Goal: Find specific page/section: Find specific page/section

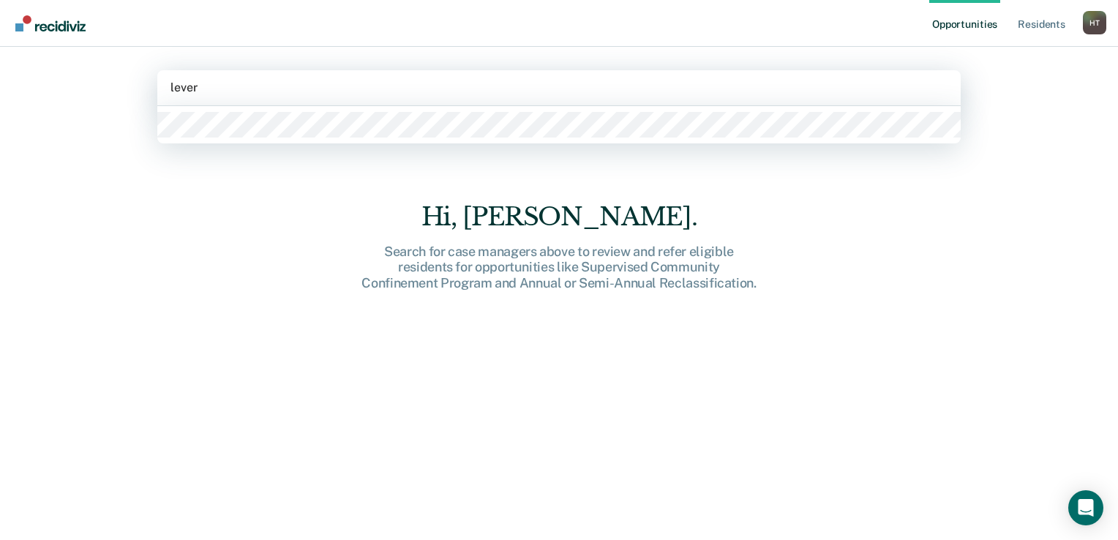
type input "levers"
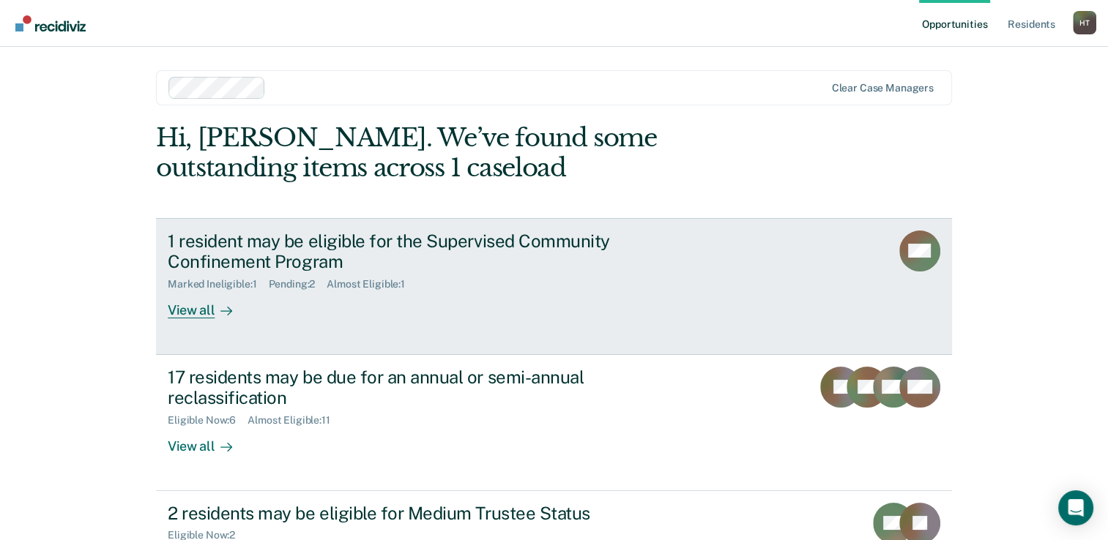
click at [193, 310] on div "View all" at bounding box center [209, 305] width 82 height 29
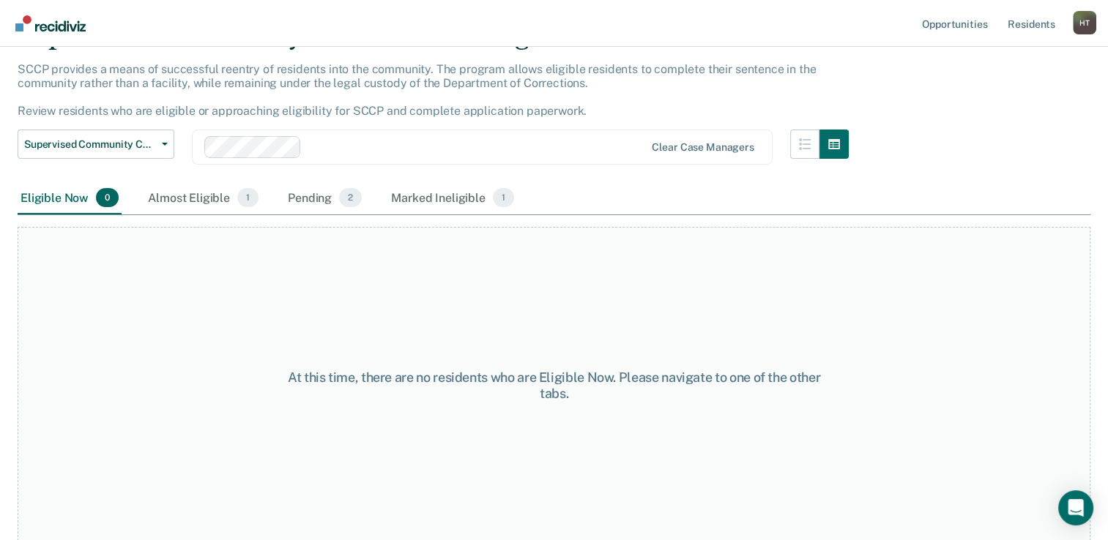
scroll to position [83, 0]
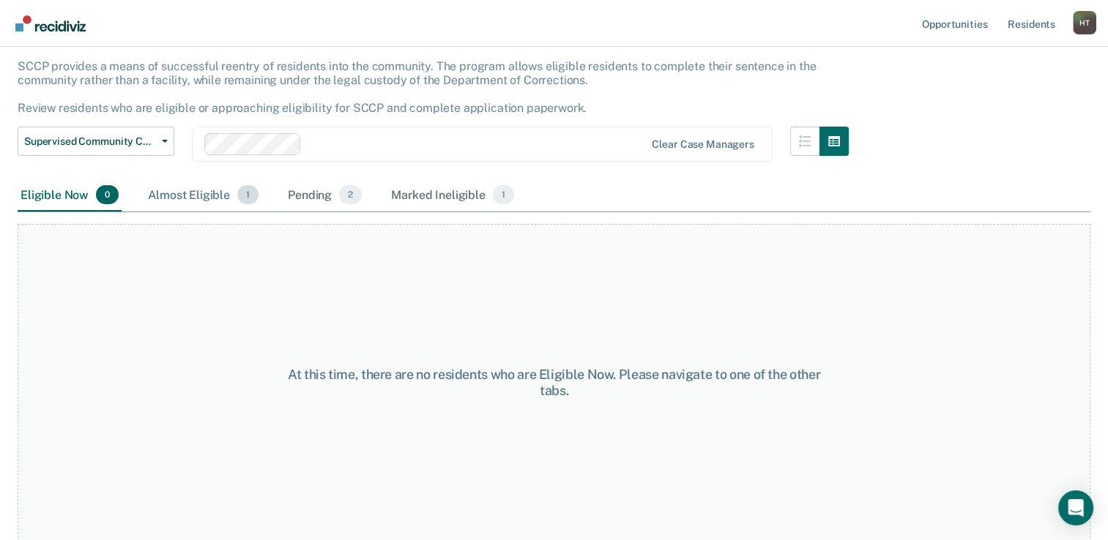
click at [195, 198] on div "Almost Eligible 1" at bounding box center [203, 195] width 116 height 32
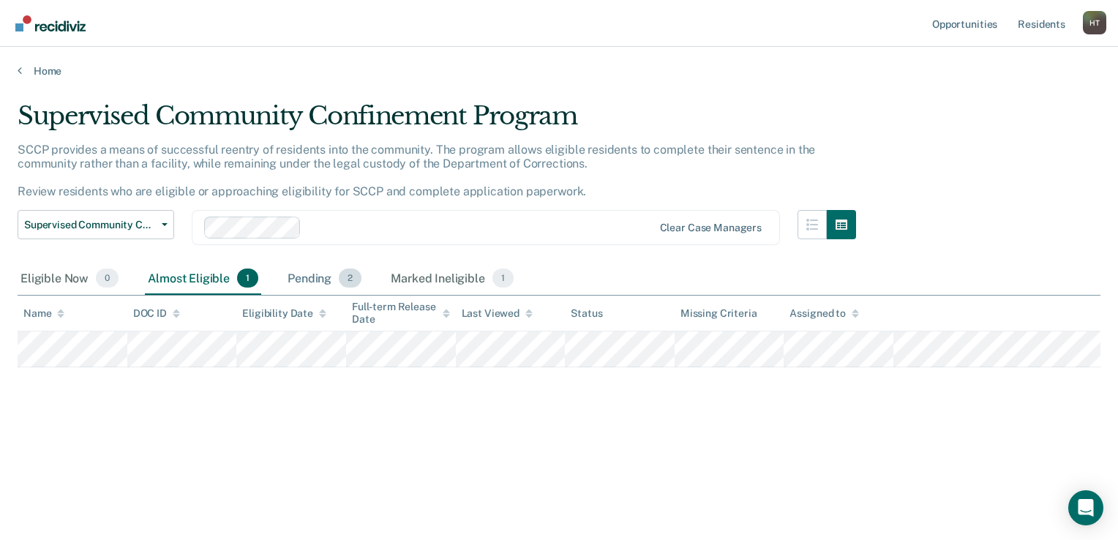
click at [306, 280] on div "Pending 2" at bounding box center [325, 279] width 80 height 32
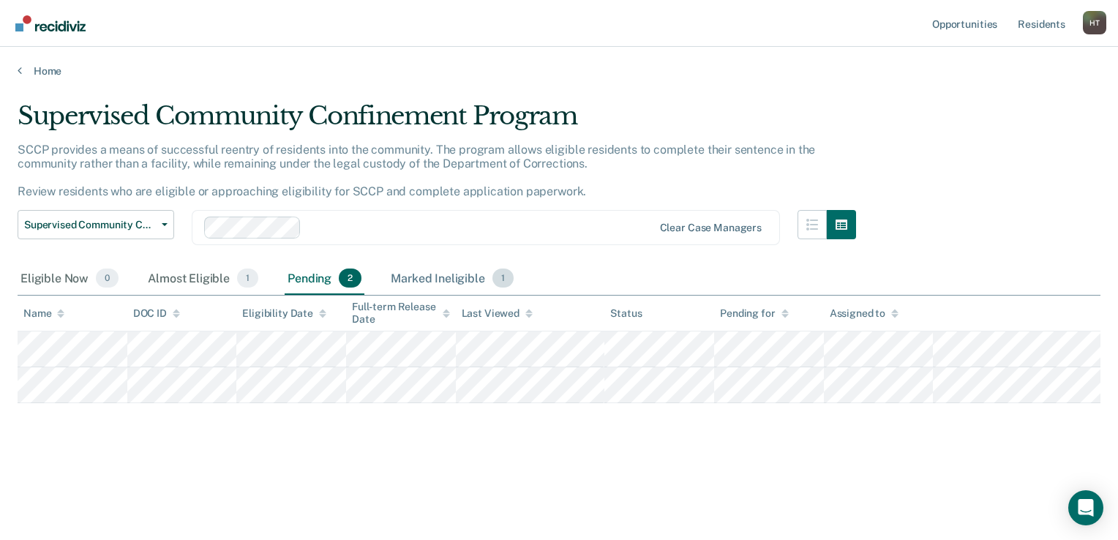
click at [441, 280] on div "Marked Ineligible 1" at bounding box center [452, 279] width 129 height 32
